Goal: Task Accomplishment & Management: Use online tool/utility

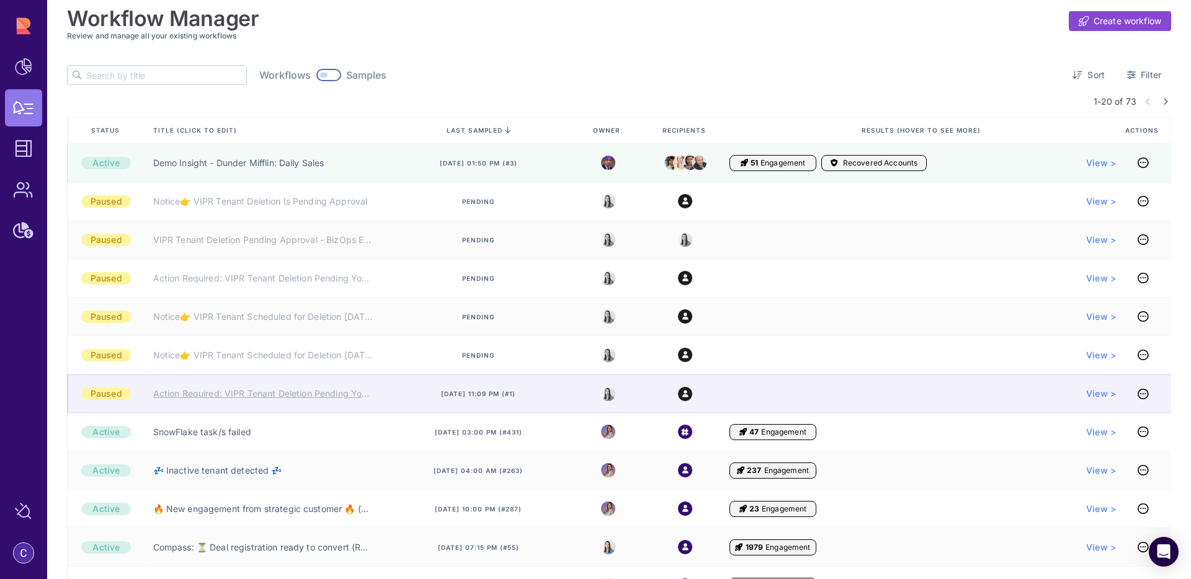
click at [282, 391] on link "Action Required: VIPR Tenant Deletion Pending Your Approval" at bounding box center [263, 394] width 220 height 12
click at [265, 393] on link "Action Required: VIPR Tenant Deletion Pending Your Approval" at bounding box center [263, 394] width 220 height 12
click at [283, 396] on link "Action Required: VIPR Tenant Deletion Pending Your Approval" at bounding box center [263, 394] width 220 height 12
click at [270, 395] on link "Action Required: VIPR Tenant Deletion Pending Your Approval" at bounding box center [263, 394] width 220 height 12
click at [1143, 395] on icon at bounding box center [1143, 394] width 11 height 1
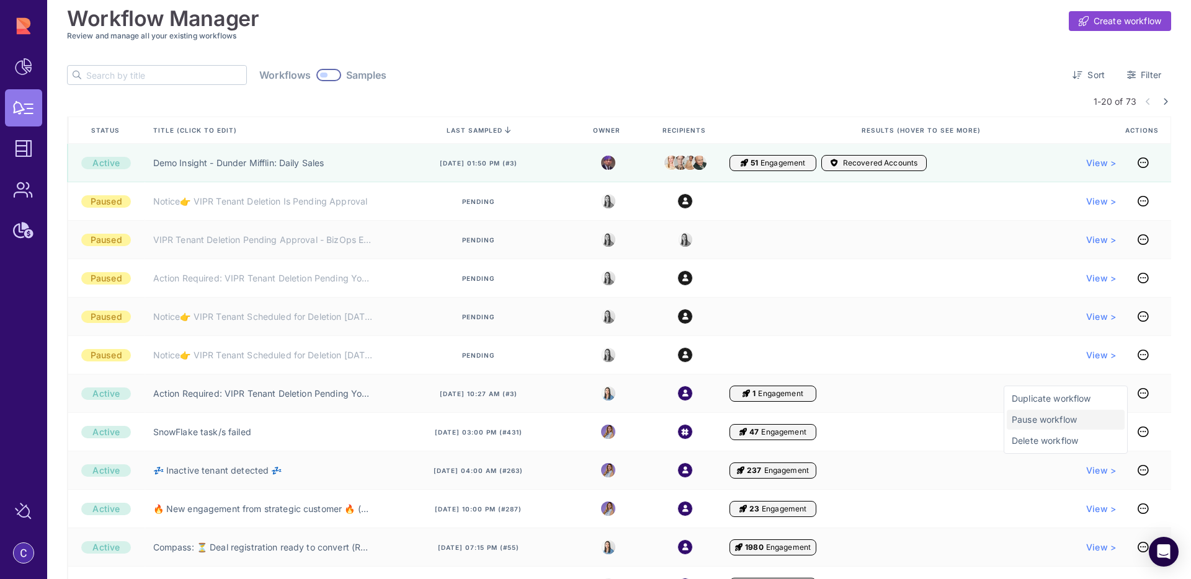
click at [1035, 423] on span "Pause workflow" at bounding box center [1066, 420] width 108 height 12
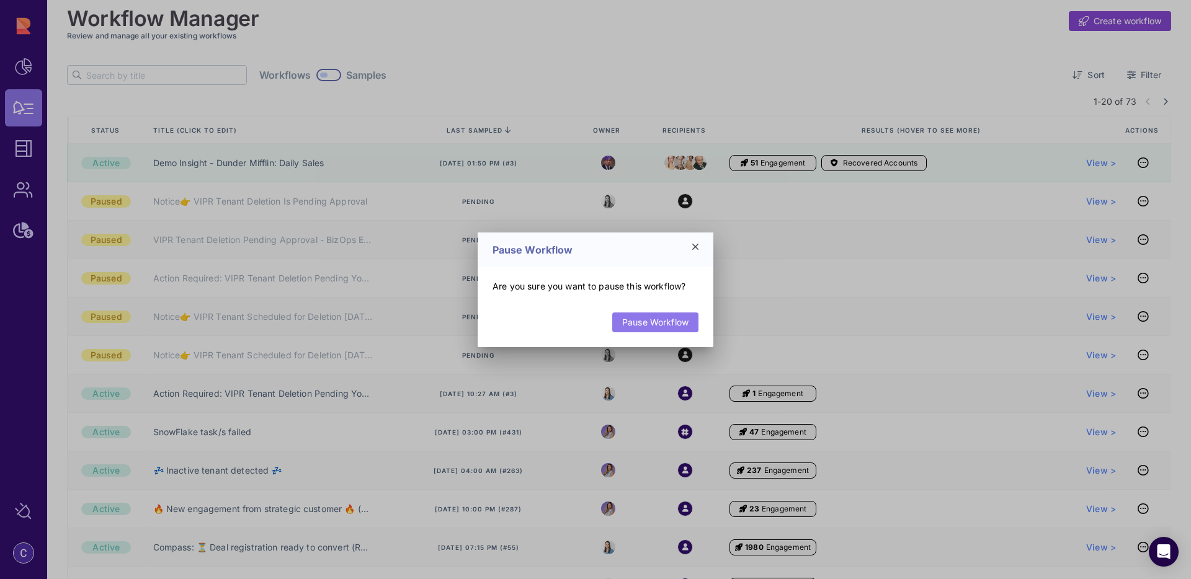
click at [645, 324] on link "Pause Workflow" at bounding box center [655, 323] width 86 height 20
